Goal: Task Accomplishment & Management: Use online tool/utility

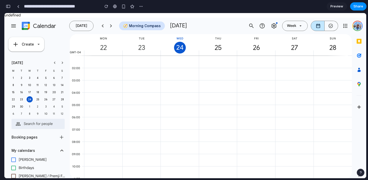
scroll to position [147, 0]
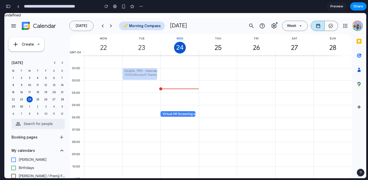
click at [145, 28] on button "🧭 Morning Compass" at bounding box center [142, 25] width 46 height 9
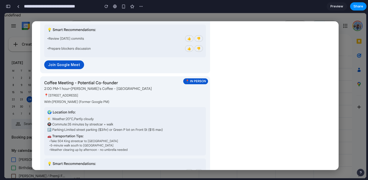
scroll to position [0, 0]
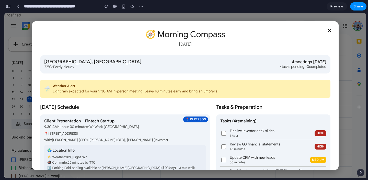
click at [350, 52] on div "× 🧭 Morning Compass [DATE] [GEOGRAPHIC_DATA], [GEOGRAPHIC_DATA] 22°C • Partly c…" at bounding box center [185, 95] width 362 height 165
click at [327, 33] on button "×" at bounding box center [329, 30] width 10 height 10
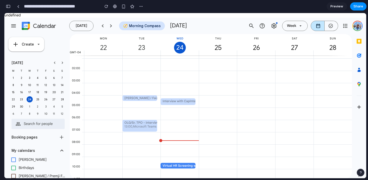
scroll to position [73, 0]
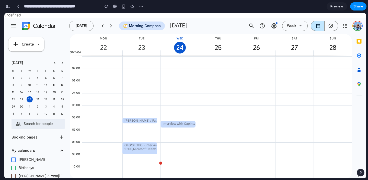
click at [110, 25] on div at bounding box center [111, 26] width 8 height 8
click at [110, 26] on div at bounding box center [111, 26] width 8 height 8
click at [95, 26] on div "[DATE]" at bounding box center [83, 26] width 29 height 4
click at [99, 26] on div at bounding box center [103, 26] width 8 height 8
click at [140, 27] on button "🧭 Morning Compass" at bounding box center [142, 25] width 46 height 9
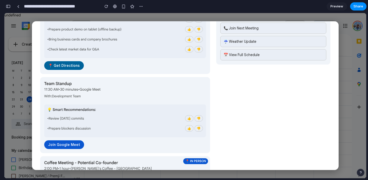
scroll to position [61, 0]
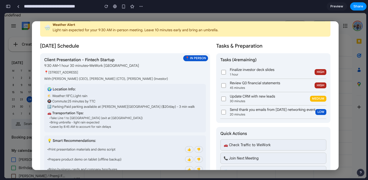
click at [365, 74] on div "× 🧭 Morning Compass [DATE] [GEOGRAPHIC_DATA], [GEOGRAPHIC_DATA] 22°C • Partly c…" at bounding box center [185, 95] width 362 height 165
click at [358, 71] on div "× 🧭 Morning Compass [DATE] [GEOGRAPHIC_DATA], [GEOGRAPHIC_DATA] 22°C • Partly c…" at bounding box center [185, 95] width 362 height 165
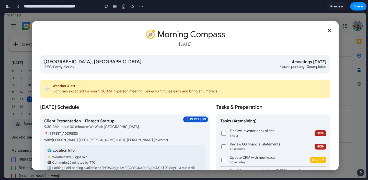
click at [329, 30] on button "×" at bounding box center [329, 30] width 10 height 10
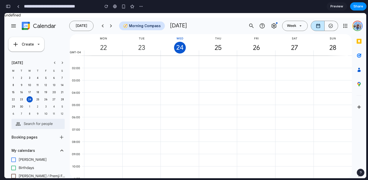
click at [294, 26] on span "Week" at bounding box center [291, 26] width 9 height 5
click at [134, 28] on button "🧭 Morning Compass" at bounding box center [142, 25] width 46 height 9
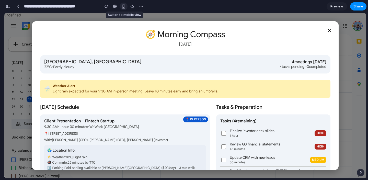
click at [123, 8] on div "button" at bounding box center [123, 6] width 4 height 4
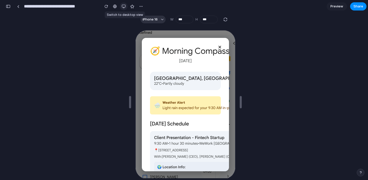
click at [123, 7] on div "button" at bounding box center [124, 6] width 4 height 4
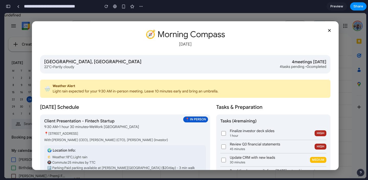
click at [329, 30] on button "×" at bounding box center [329, 30] width 10 height 10
